Goal: Information Seeking & Learning: Check status

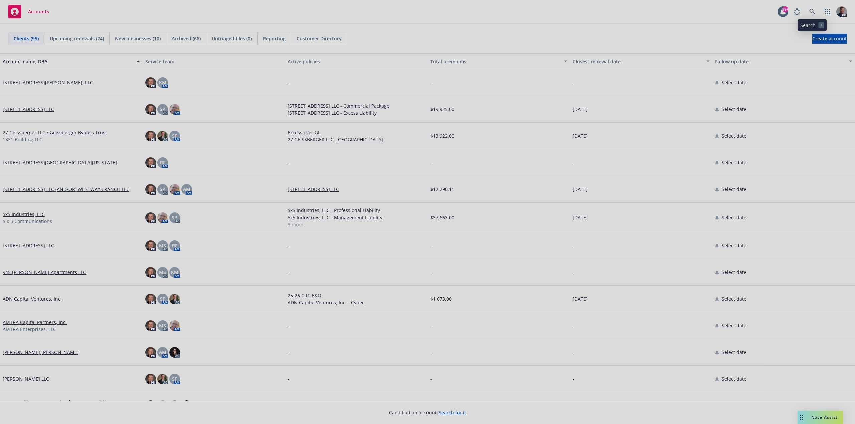
click at [808, 10] on div at bounding box center [427, 212] width 855 height 424
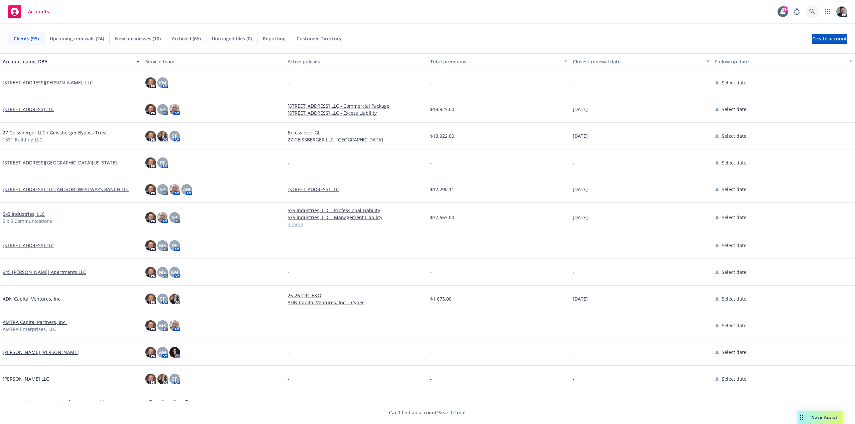
click at [813, 11] on icon at bounding box center [812, 12] width 6 height 6
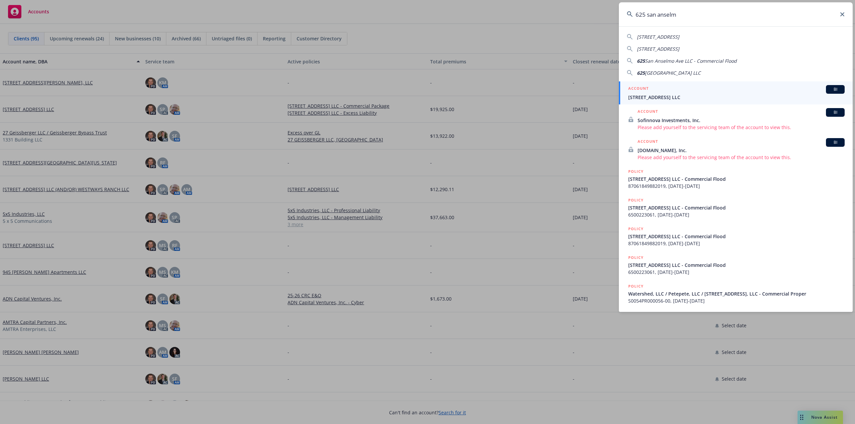
type input "625 san anselmo"
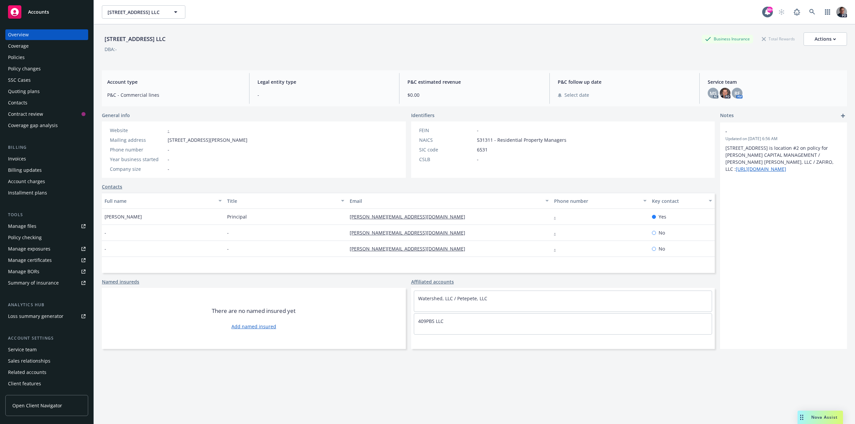
click at [20, 56] on div "Policies" at bounding box center [16, 57] width 17 height 11
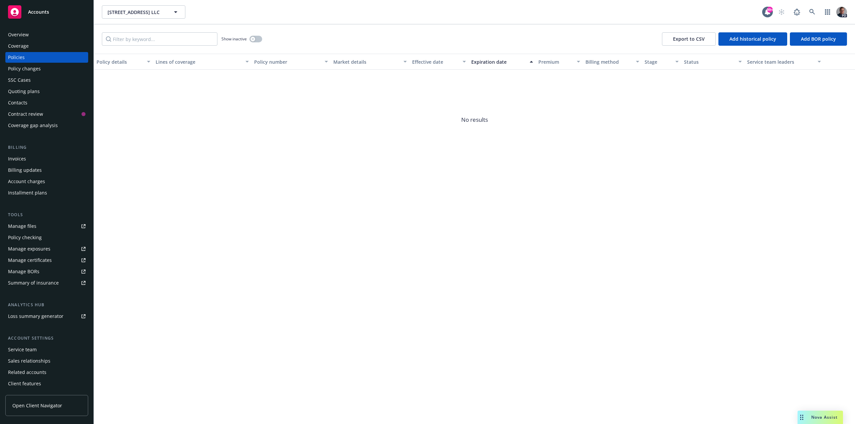
click at [30, 46] on div "Coverage" at bounding box center [46, 46] width 77 height 11
